Goal: Task Accomplishment & Management: Use online tool/utility

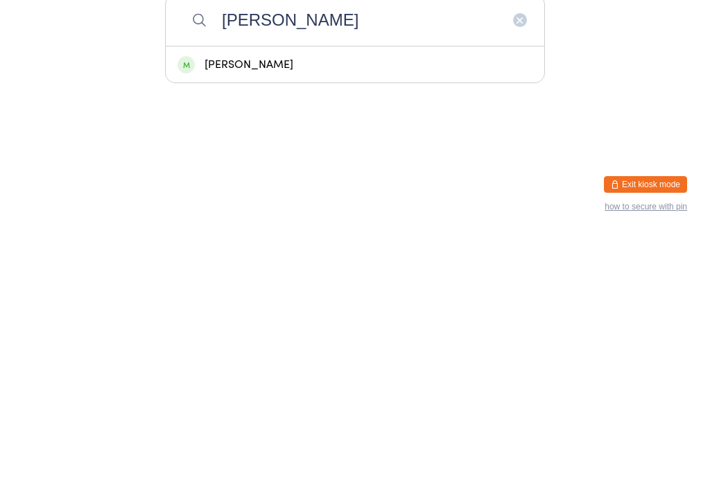
type input "[PERSON_NAME]"
click at [265, 305] on div "[PERSON_NAME]" at bounding box center [354, 314] width 355 height 19
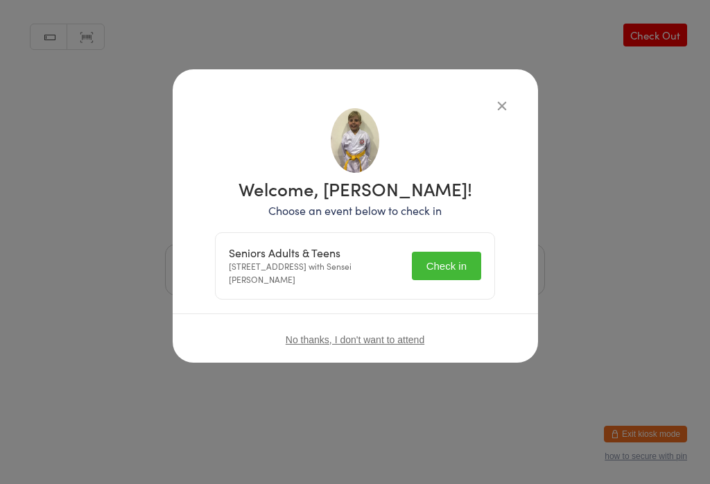
click at [451, 267] on button "Check in" at bounding box center [446, 266] width 69 height 28
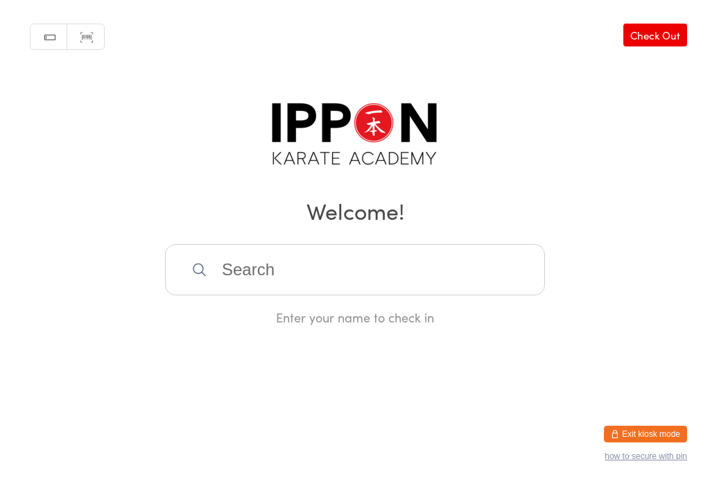
click at [291, 276] on input "search" at bounding box center [355, 269] width 380 height 51
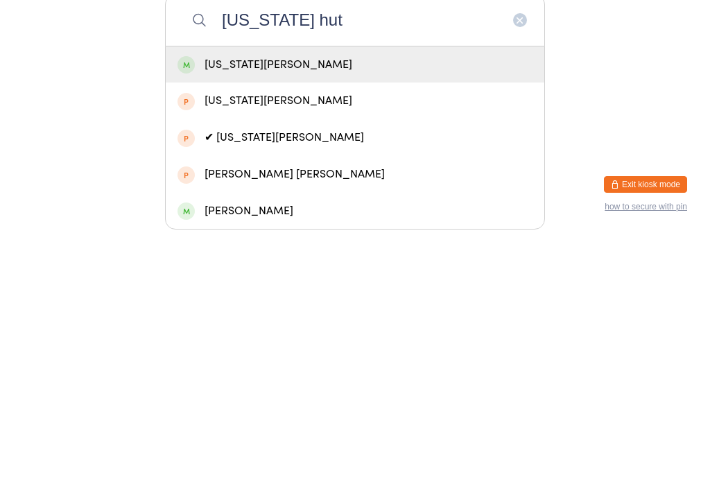
type input "[US_STATE] hut"
click at [280, 305] on div "[US_STATE][PERSON_NAME]" at bounding box center [354, 314] width 355 height 19
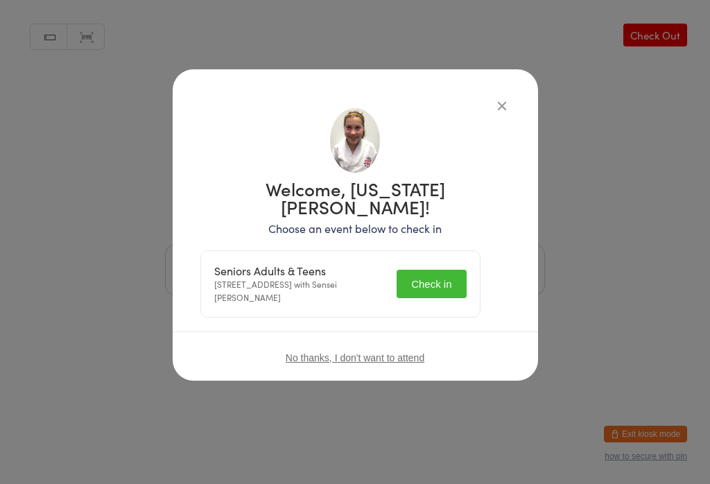
click at [440, 270] on button "Check in" at bounding box center [430, 284] width 69 height 28
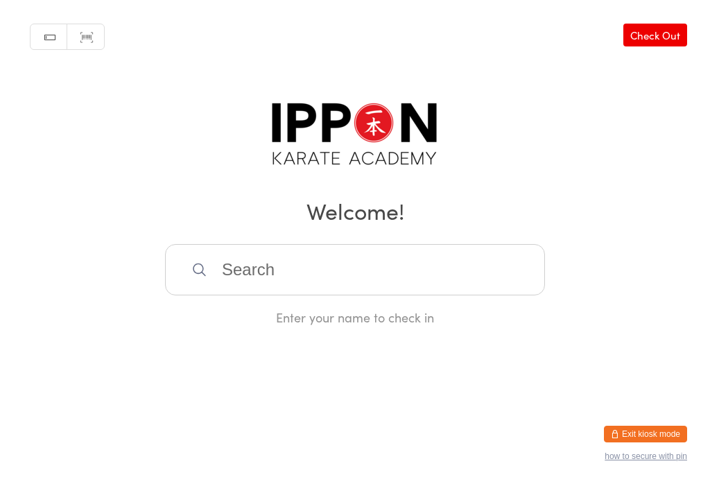
click at [427, 256] on input "search" at bounding box center [355, 269] width 380 height 51
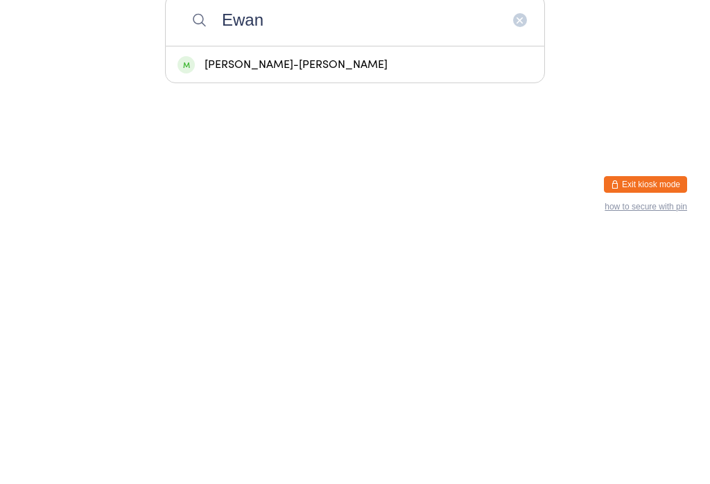
type input "Ewan"
click at [309, 296] on div "[PERSON_NAME]-[PERSON_NAME]" at bounding box center [355, 314] width 378 height 37
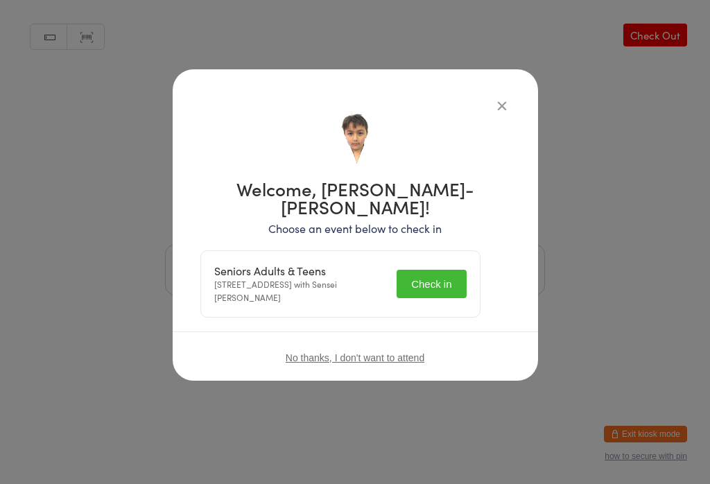
click at [447, 270] on button "Check in" at bounding box center [430, 284] width 69 height 28
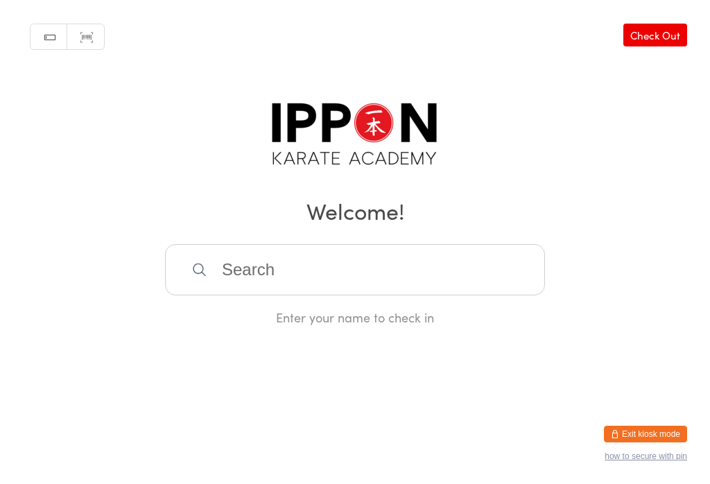
click at [502, 252] on input "search" at bounding box center [355, 269] width 380 height 51
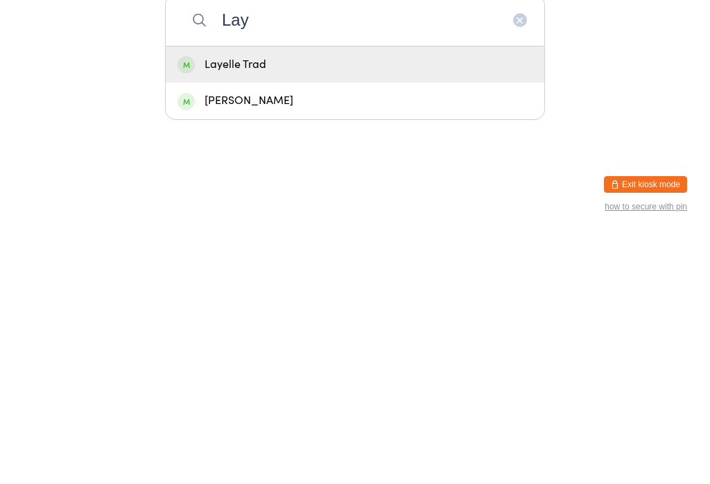
type input "Lay"
click at [349, 305] on div "Layelle Trad" at bounding box center [354, 314] width 355 height 19
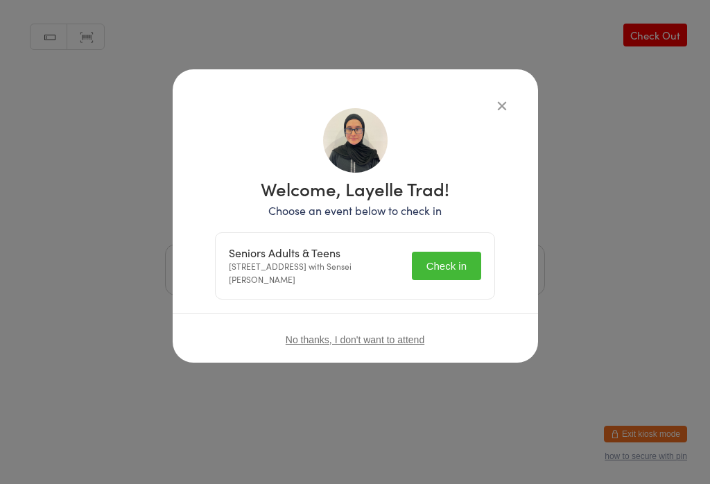
click at [452, 266] on button "Check in" at bounding box center [446, 266] width 69 height 28
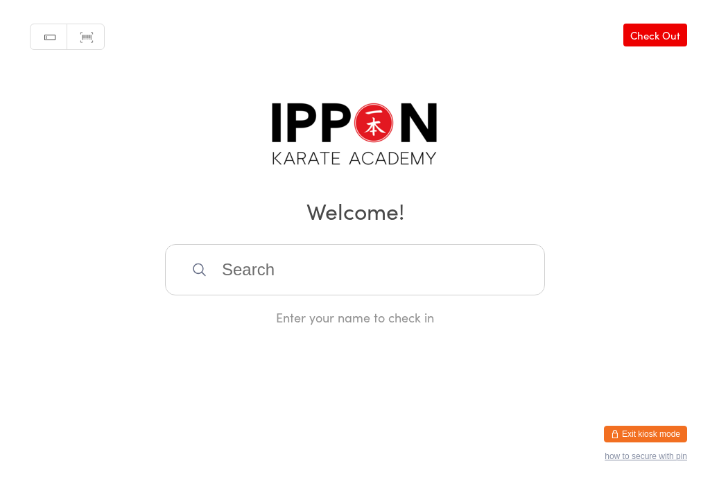
click at [252, 276] on input "search" at bounding box center [355, 269] width 380 height 51
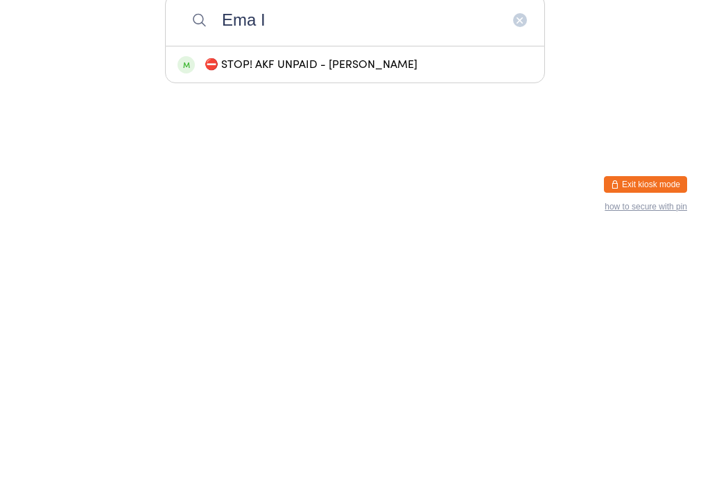
type input "Ema I"
click at [270, 305] on div "⛔ STOP! AKF UNPAID - [PERSON_NAME]" at bounding box center [354, 314] width 355 height 19
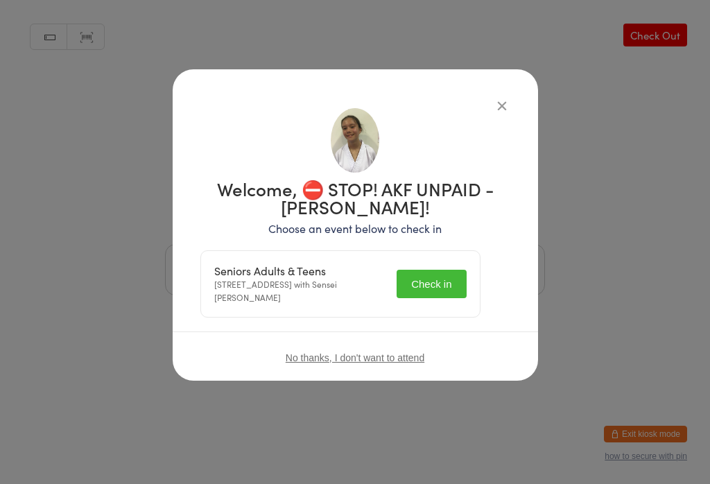
click at [431, 283] on button "Check in" at bounding box center [430, 284] width 69 height 28
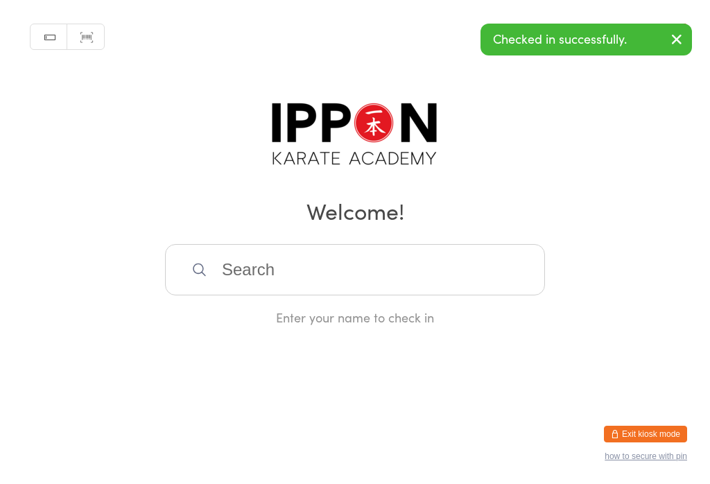
click at [488, 94] on div "Manual search Scanner input Check Out Welcome! Enter your name to check in" at bounding box center [355, 163] width 710 height 326
click at [334, 259] on input "search" at bounding box center [355, 269] width 380 height 51
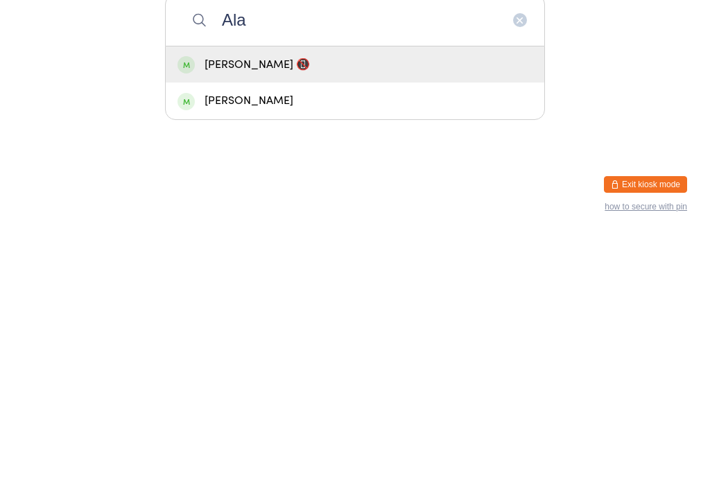
type input "Ala"
click at [340, 305] on div "[PERSON_NAME] 📵" at bounding box center [354, 314] width 355 height 19
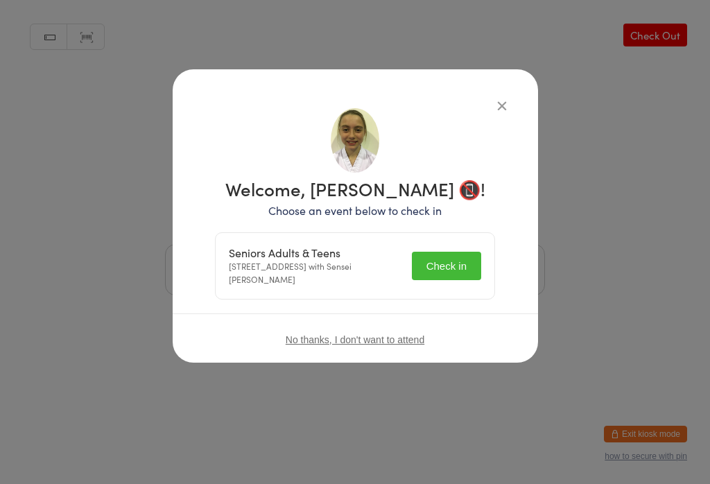
click at [458, 260] on button "Check in" at bounding box center [446, 266] width 69 height 28
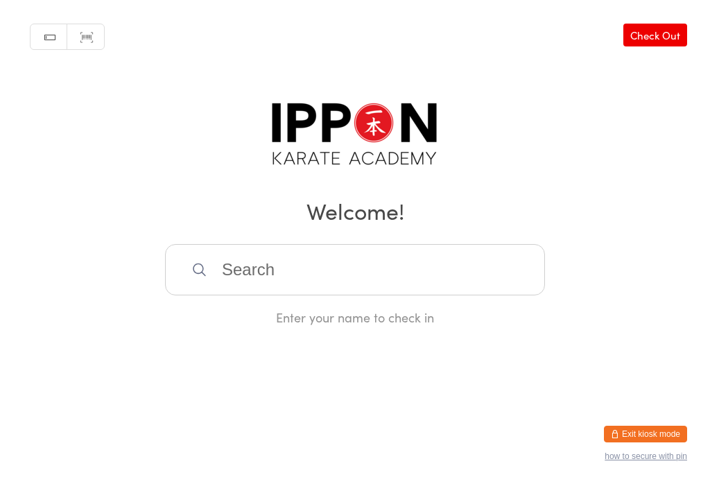
click at [480, 261] on input "search" at bounding box center [355, 269] width 380 height 51
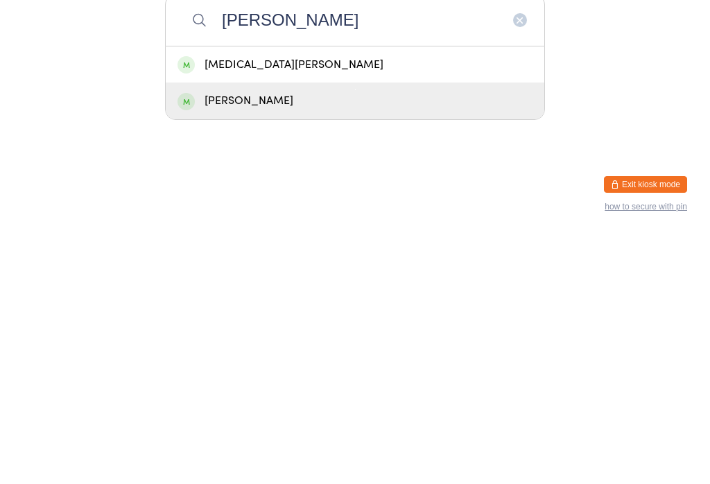
type input "[PERSON_NAME]"
click at [331, 341] on div "[PERSON_NAME]" at bounding box center [354, 350] width 355 height 19
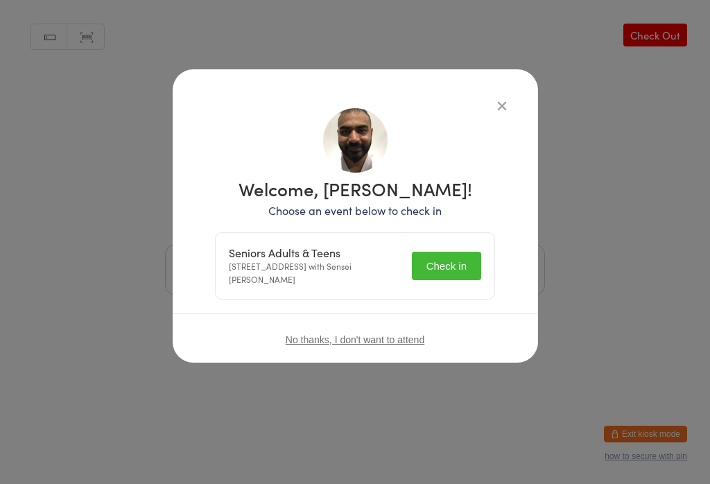
click at [456, 259] on button "Check in" at bounding box center [446, 266] width 69 height 28
